Goal: Information Seeking & Learning: Learn about a topic

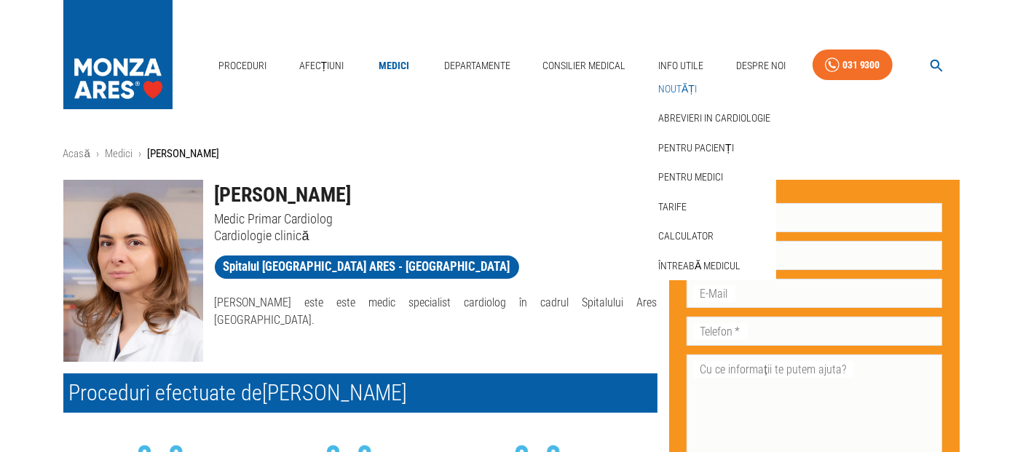
click at [682, 92] on link "Noutăți" at bounding box center [677, 89] width 44 height 24
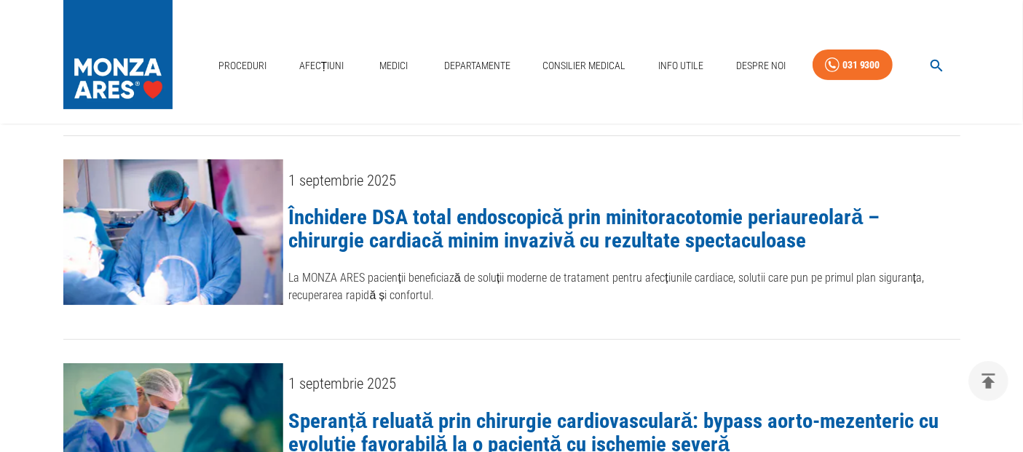
scroll to position [485, 0]
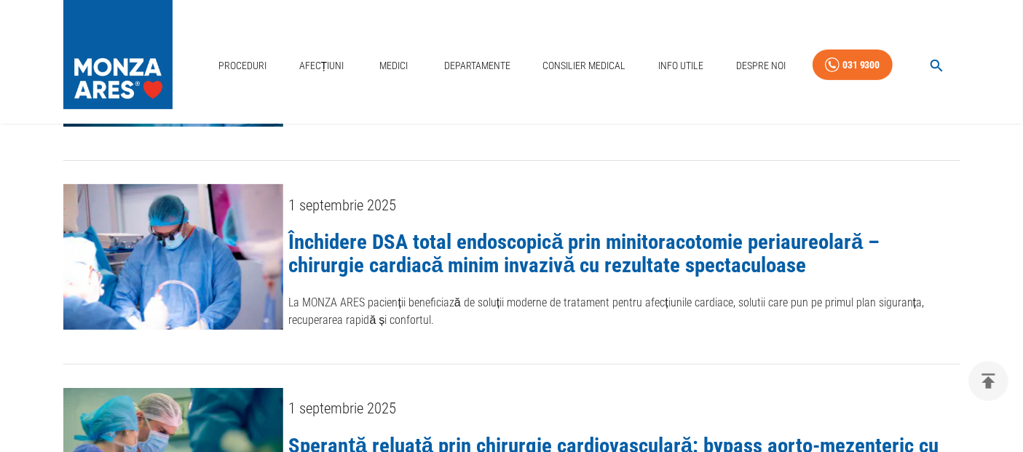
click at [482, 239] on link "Închidere DSA total endoscopică prin minitoracotomie periaureolară – chirurgie …" at bounding box center [584, 253] width 591 height 48
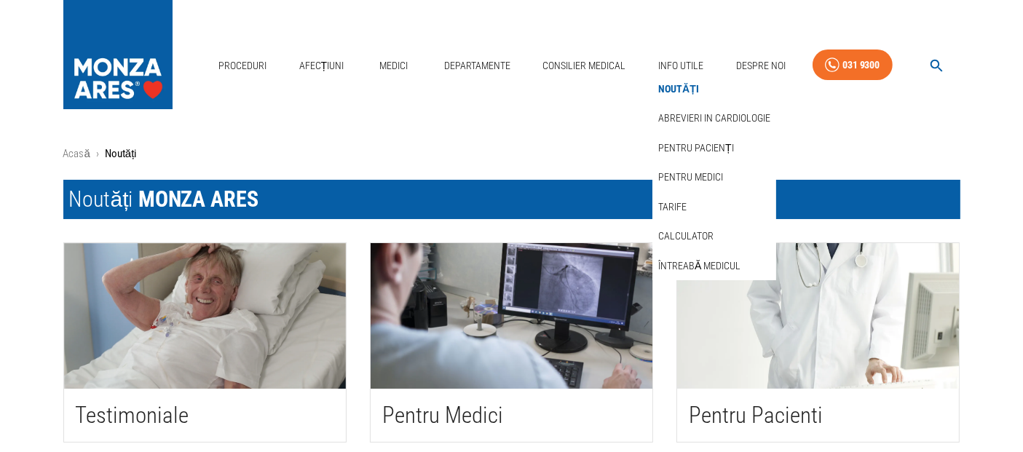
click at [685, 82] on link "Noutăți" at bounding box center [678, 89] width 47 height 24
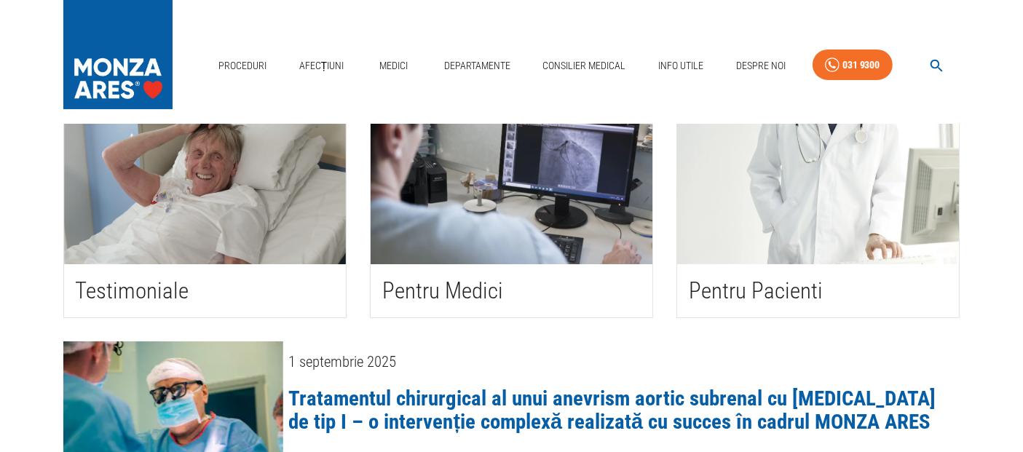
scroll to position [566, 0]
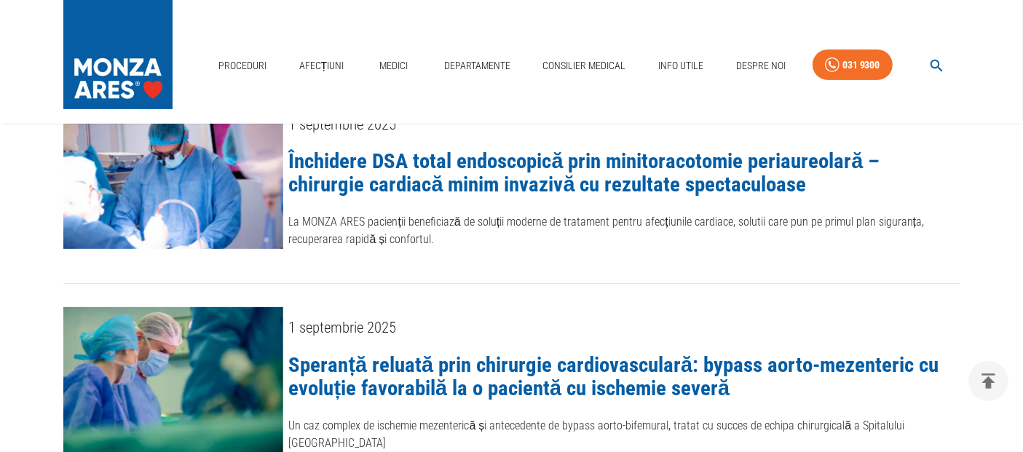
click at [480, 159] on link "Închidere DSA total endoscopică prin minitoracotomie periaureolară – chirurgie …" at bounding box center [584, 173] width 591 height 48
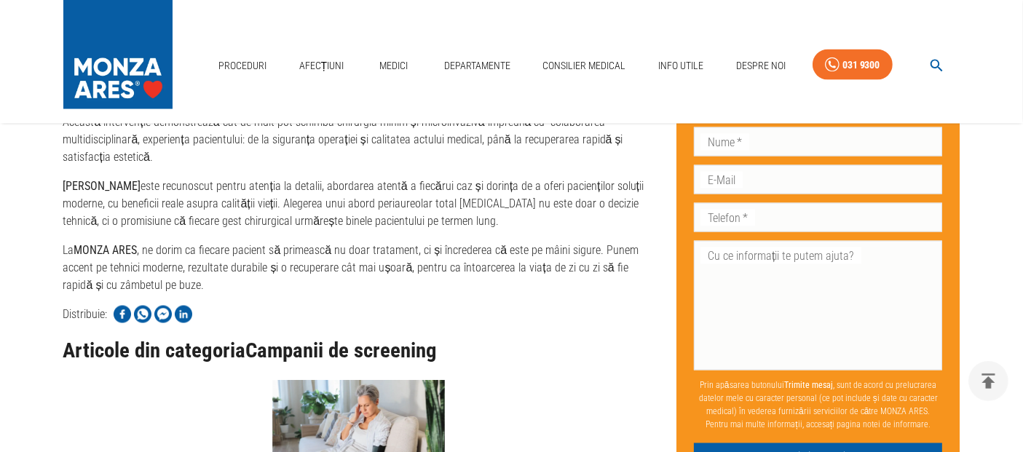
scroll to position [2385, 0]
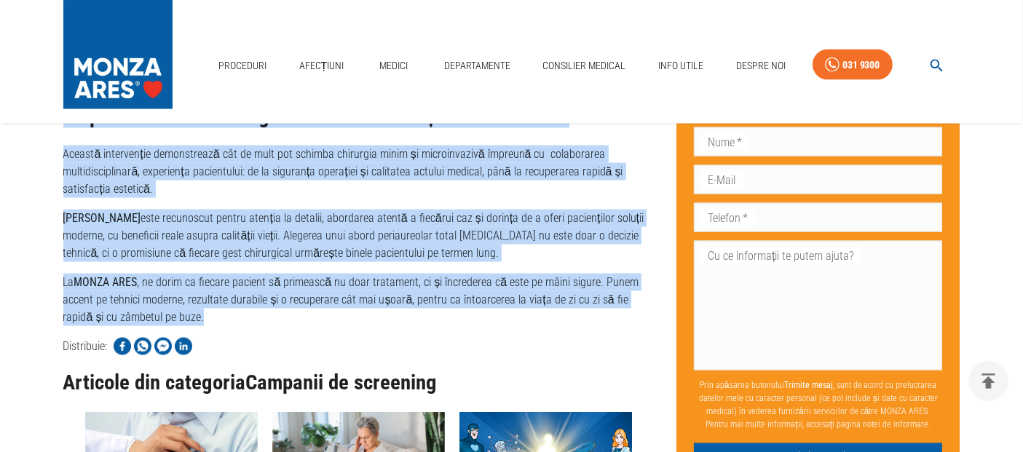
drag, startPoint x: 64, startPoint y: 191, endPoint x: 373, endPoint y: 313, distance: 332.2
copy div "Închidere DSA total endoscopică prin minitoracotomie periaureolară – chirurgie …"
